Goal: Navigation & Orientation: Find specific page/section

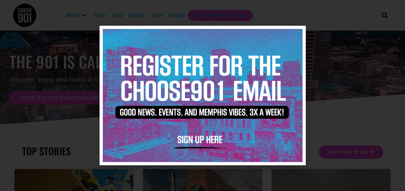
click at [331, 20] on div at bounding box center [202, 95] width 405 height 191
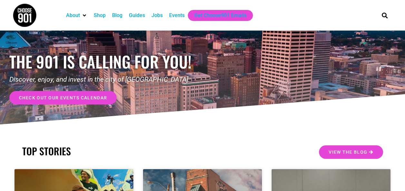
click at [117, 13] on div "Blog" at bounding box center [117, 16] width 10 height 8
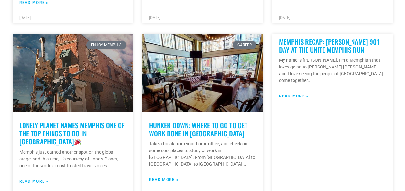
scroll to position [351, 0]
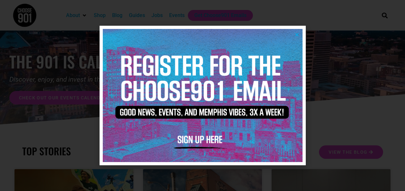
click at [345, 37] on div at bounding box center [202, 95] width 405 height 191
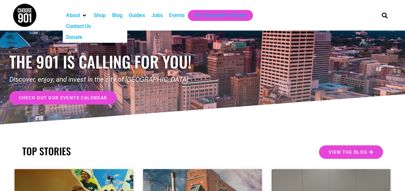
click at [83, 98] on span "check out our events calendar" at bounding box center [63, 98] width 88 height 5
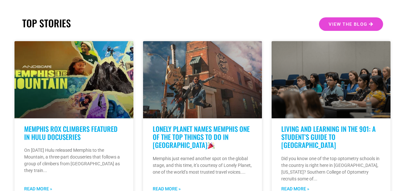
scroll to position [130, 0]
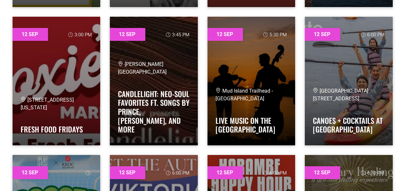
scroll to position [3846, 0]
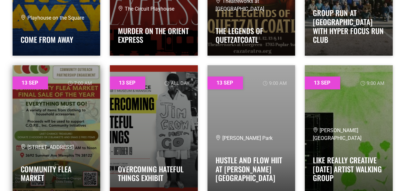
scroll to position [4490, 0]
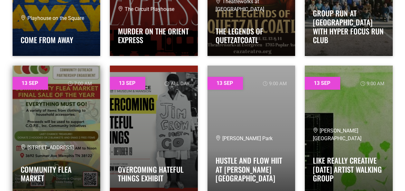
click at [47, 113] on link at bounding box center [57, 130] width 88 height 129
